Goal: Information Seeking & Learning: Compare options

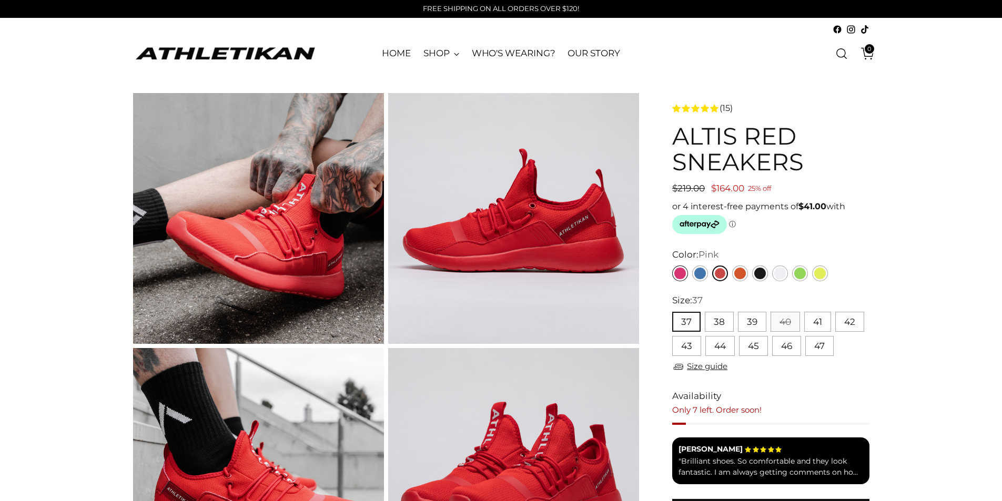
click at [681, 276] on link "Pink" at bounding box center [680, 274] width 16 height 16
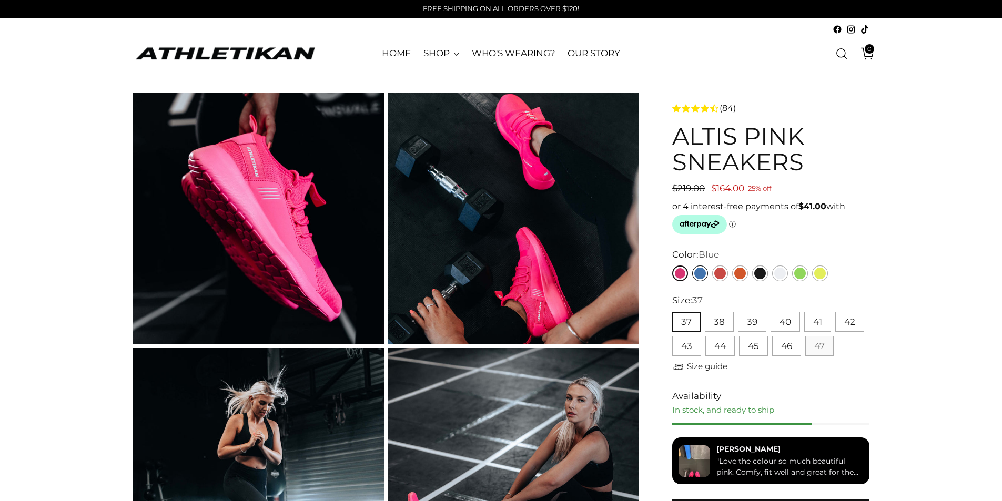
click at [702, 274] on link "Blue" at bounding box center [700, 274] width 16 height 16
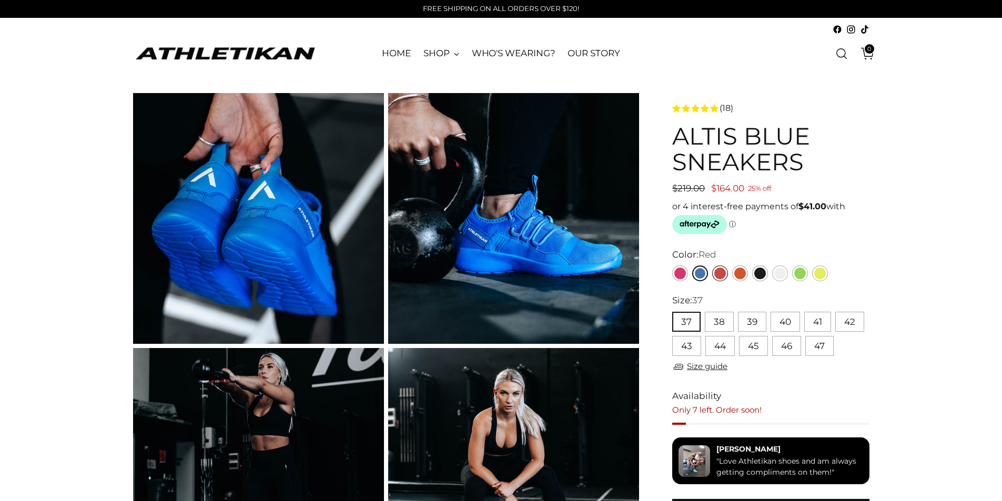
click at [724, 276] on link "Red" at bounding box center [720, 274] width 16 height 16
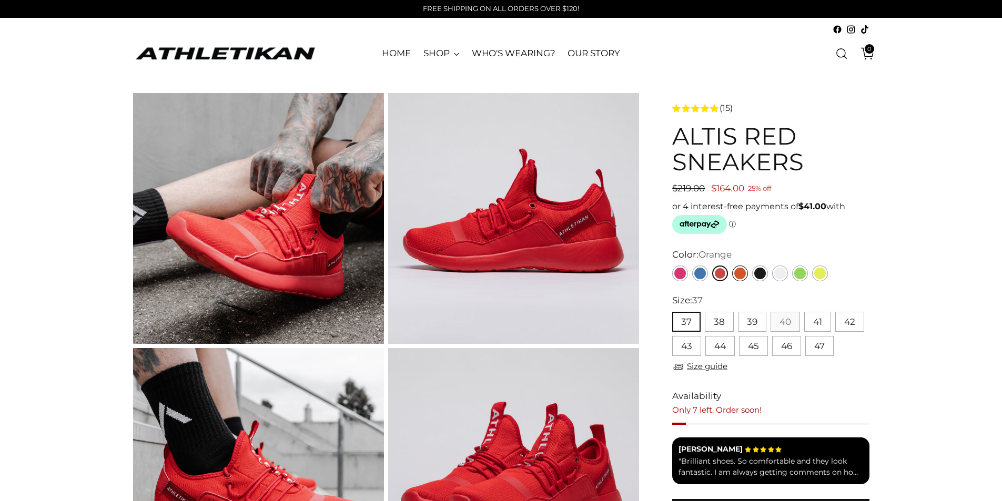
click at [743, 274] on link "Orange" at bounding box center [740, 274] width 16 height 16
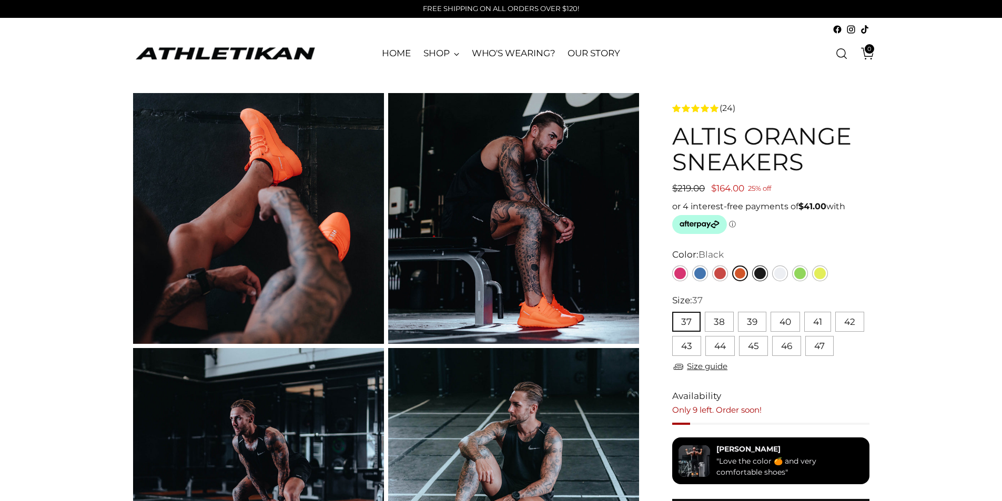
click at [760, 272] on link "Black" at bounding box center [760, 274] width 16 height 16
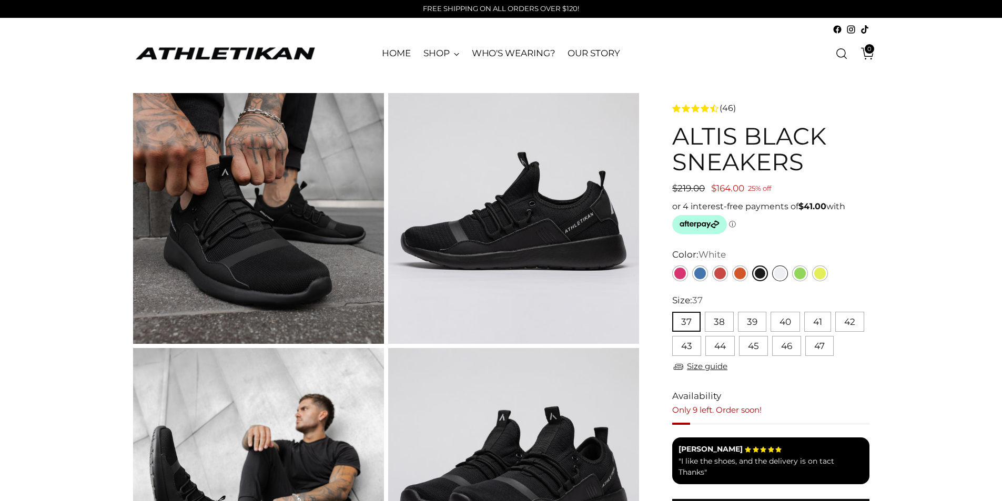
click at [782, 274] on link "White" at bounding box center [780, 274] width 16 height 16
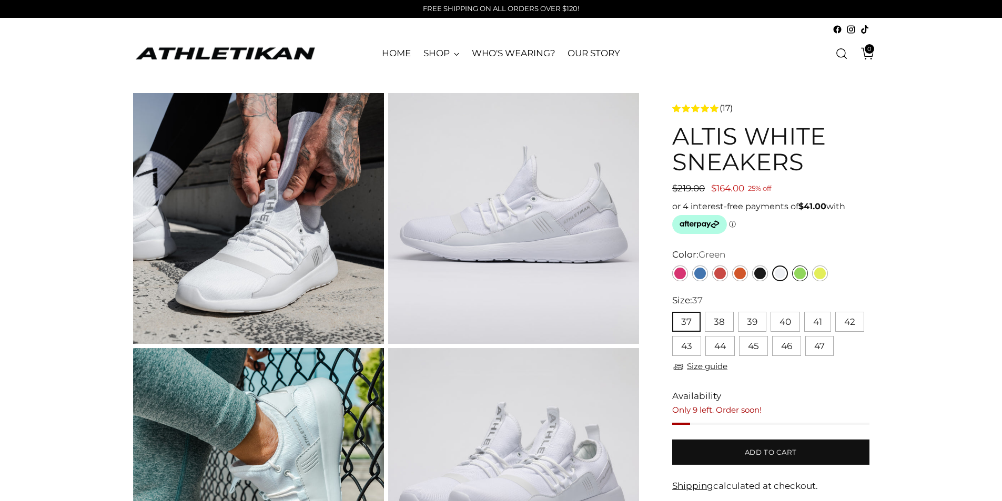
click at [799, 271] on link "Green" at bounding box center [800, 274] width 16 height 16
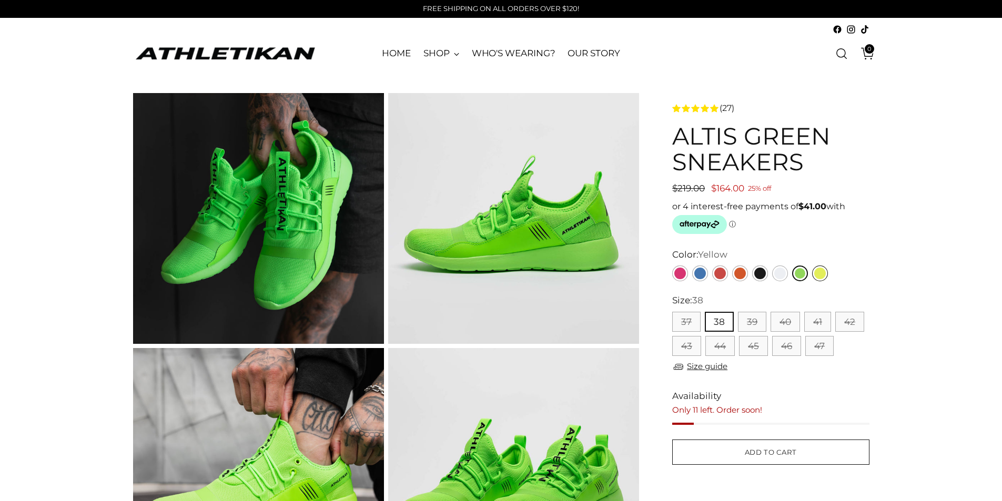
click at [823, 271] on link "Yellow" at bounding box center [820, 274] width 16 height 16
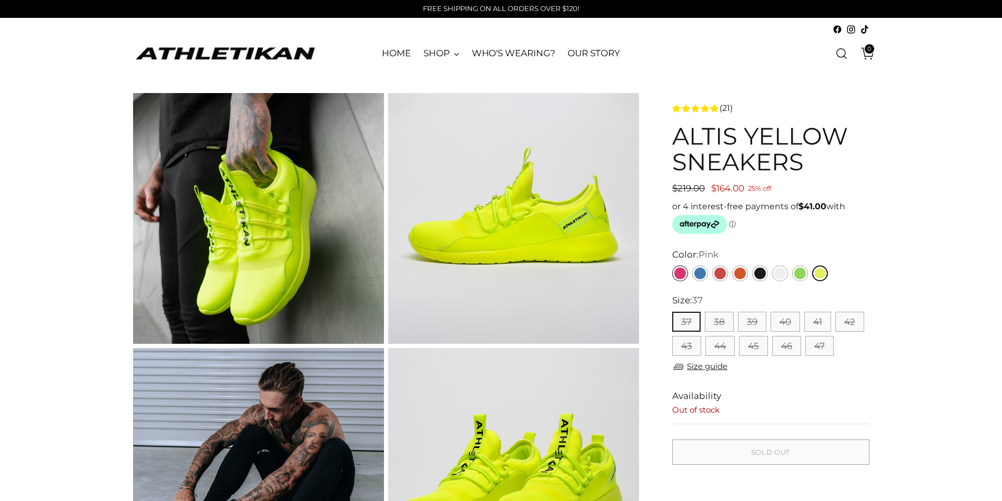
click at [687, 270] on link "Pink" at bounding box center [680, 274] width 16 height 16
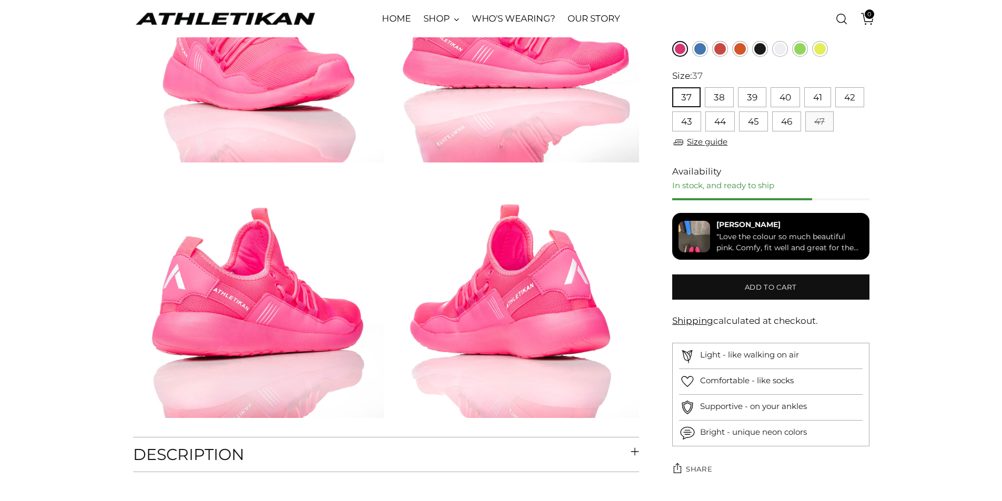
scroll to position [789, 0]
